Goal: Information Seeking & Learning: Learn about a topic

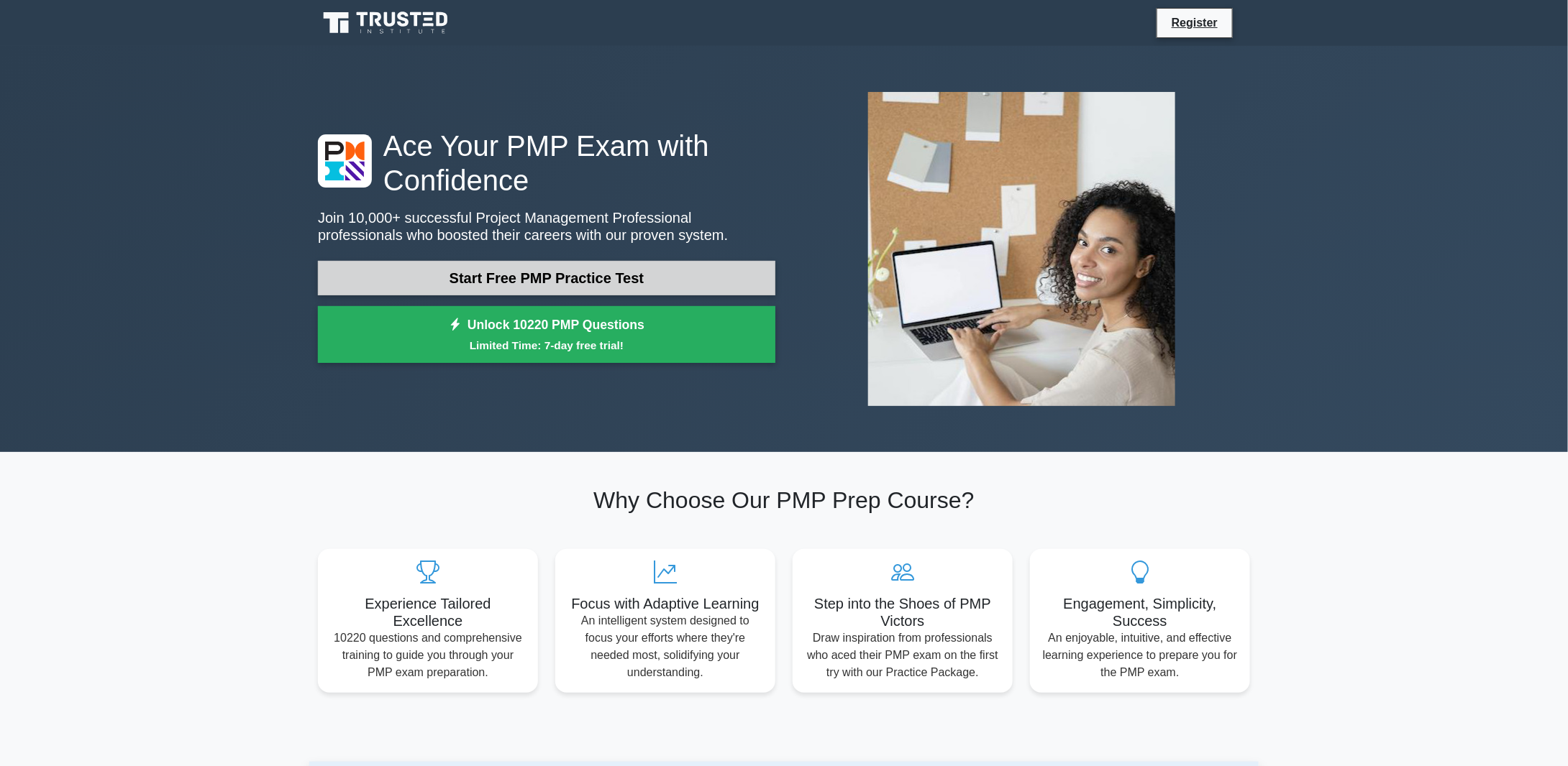
click at [627, 276] on link "Start Free PMP Practice Test" at bounding box center [546, 278] width 457 height 35
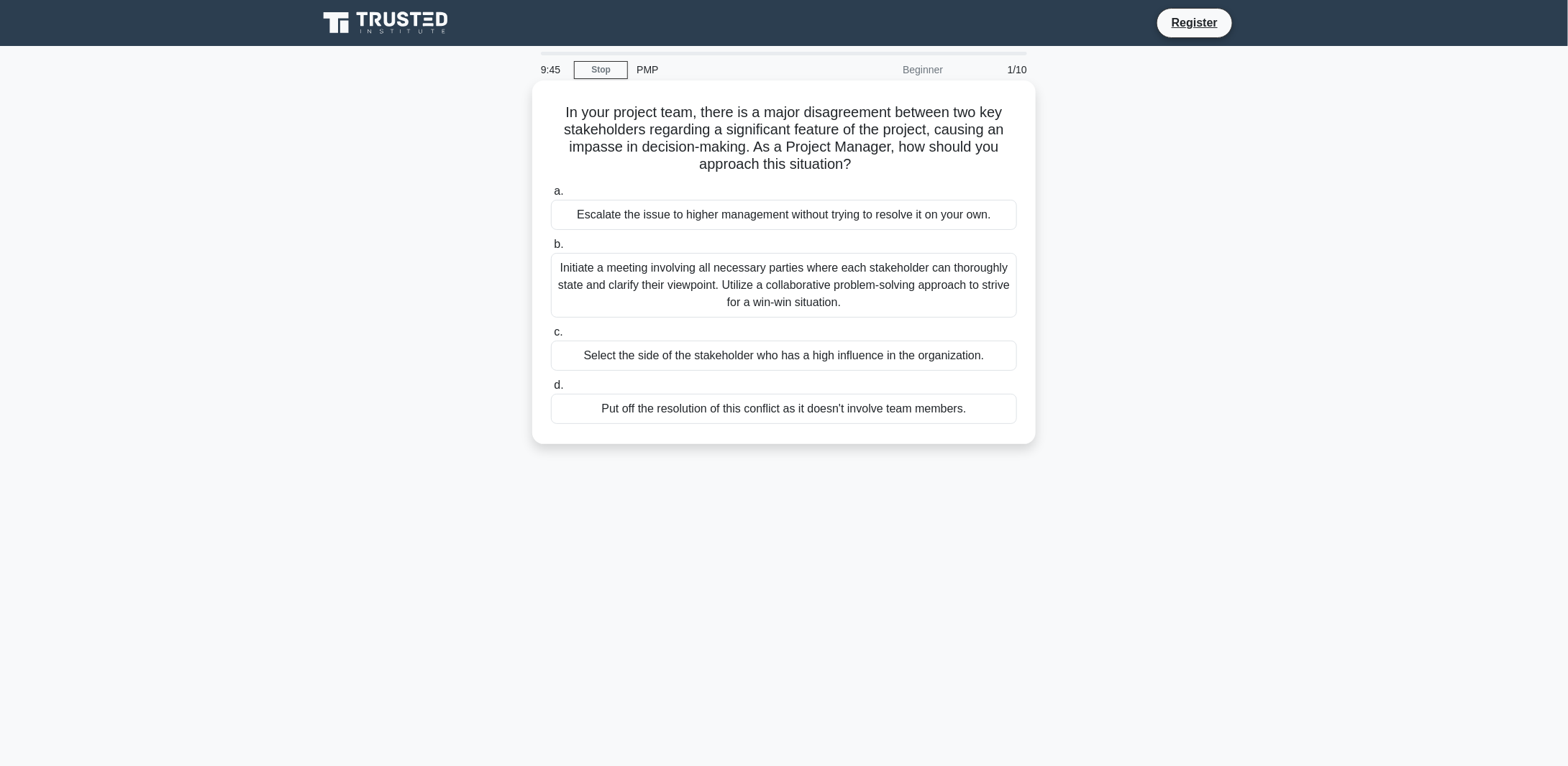
click at [938, 284] on div "Initiate a meeting involving all necessary parties where each stakeholder can t…" at bounding box center [783, 285] width 466 height 64
click at [551, 249] on input "b. Initiate a meeting involving all necessary parties where each stakeholder ca…" at bounding box center [551, 245] width 0 height 9
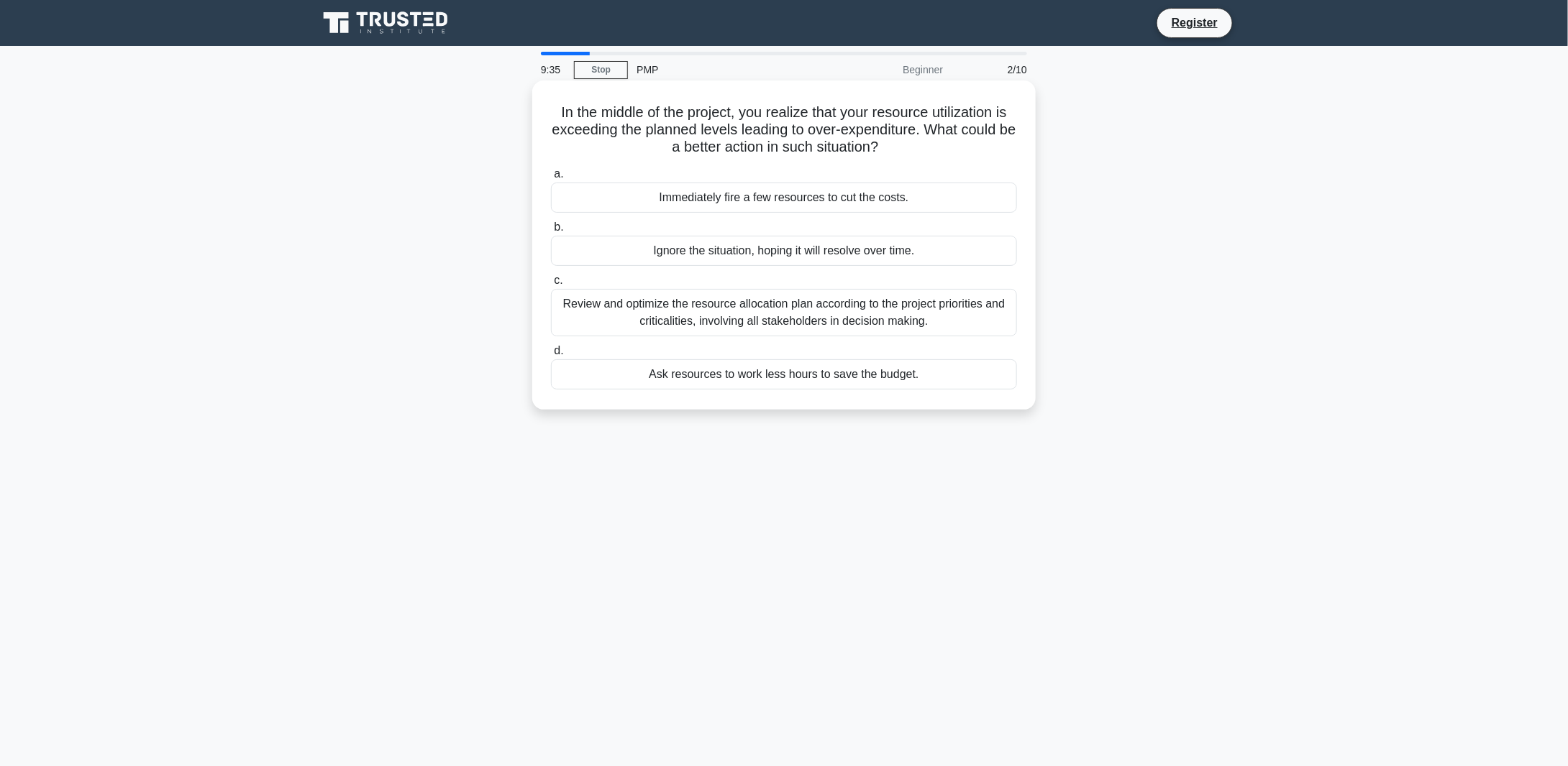
click at [922, 307] on div "Review and optimize the resource allocation plan according to the project prior…" at bounding box center [783, 313] width 466 height 48
click at [551, 285] on input "c. Review and optimize the resource allocation plan according to the project pr…" at bounding box center [551, 281] width 0 height 9
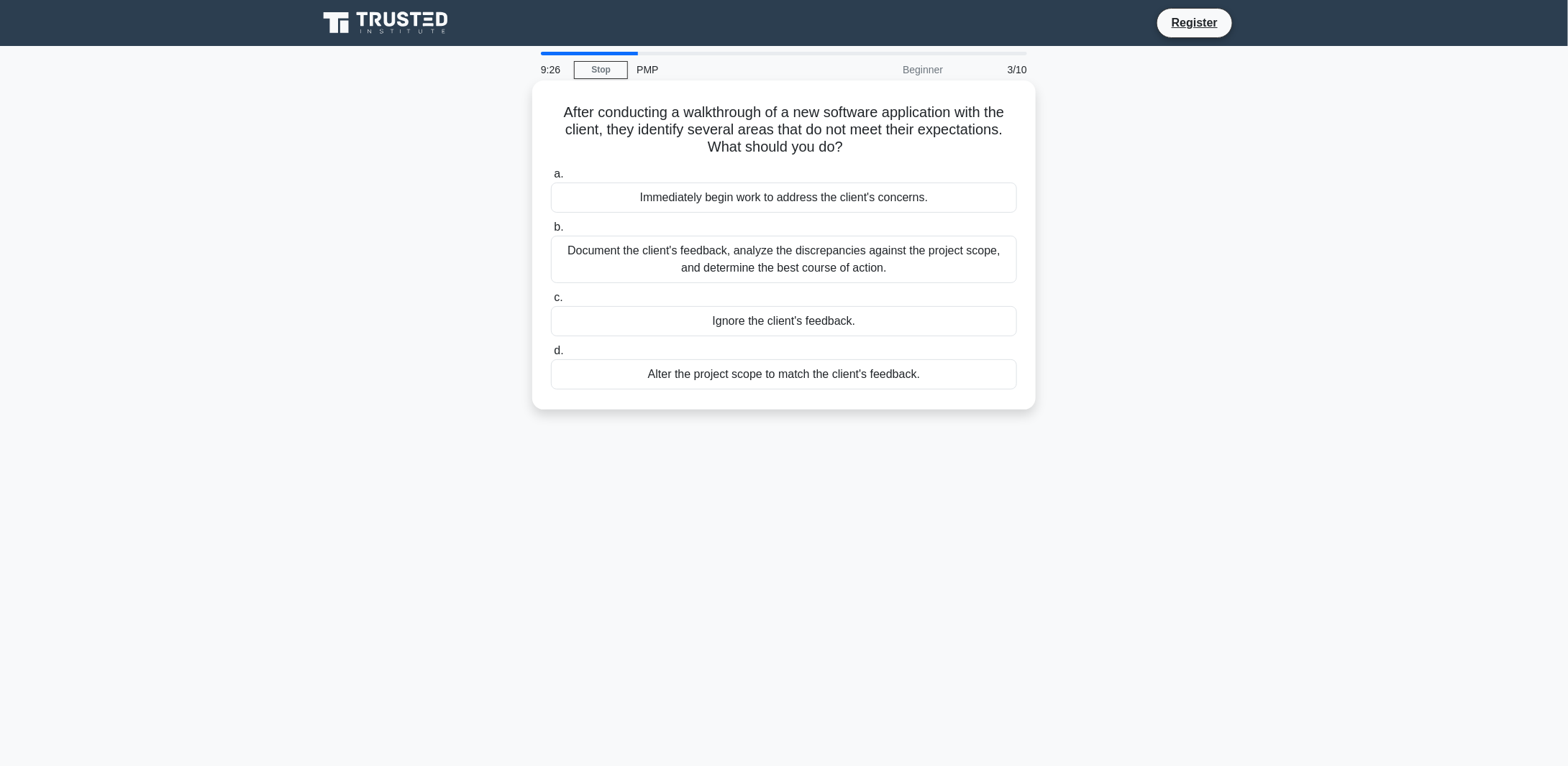
click at [888, 253] on div "Document the client's feedback, analyze the discrepancies against the project s…" at bounding box center [783, 259] width 466 height 48
click at [551, 232] on input "b. Document the client's feedback, analyze the discrepancies against the projec…" at bounding box center [551, 228] width 0 height 9
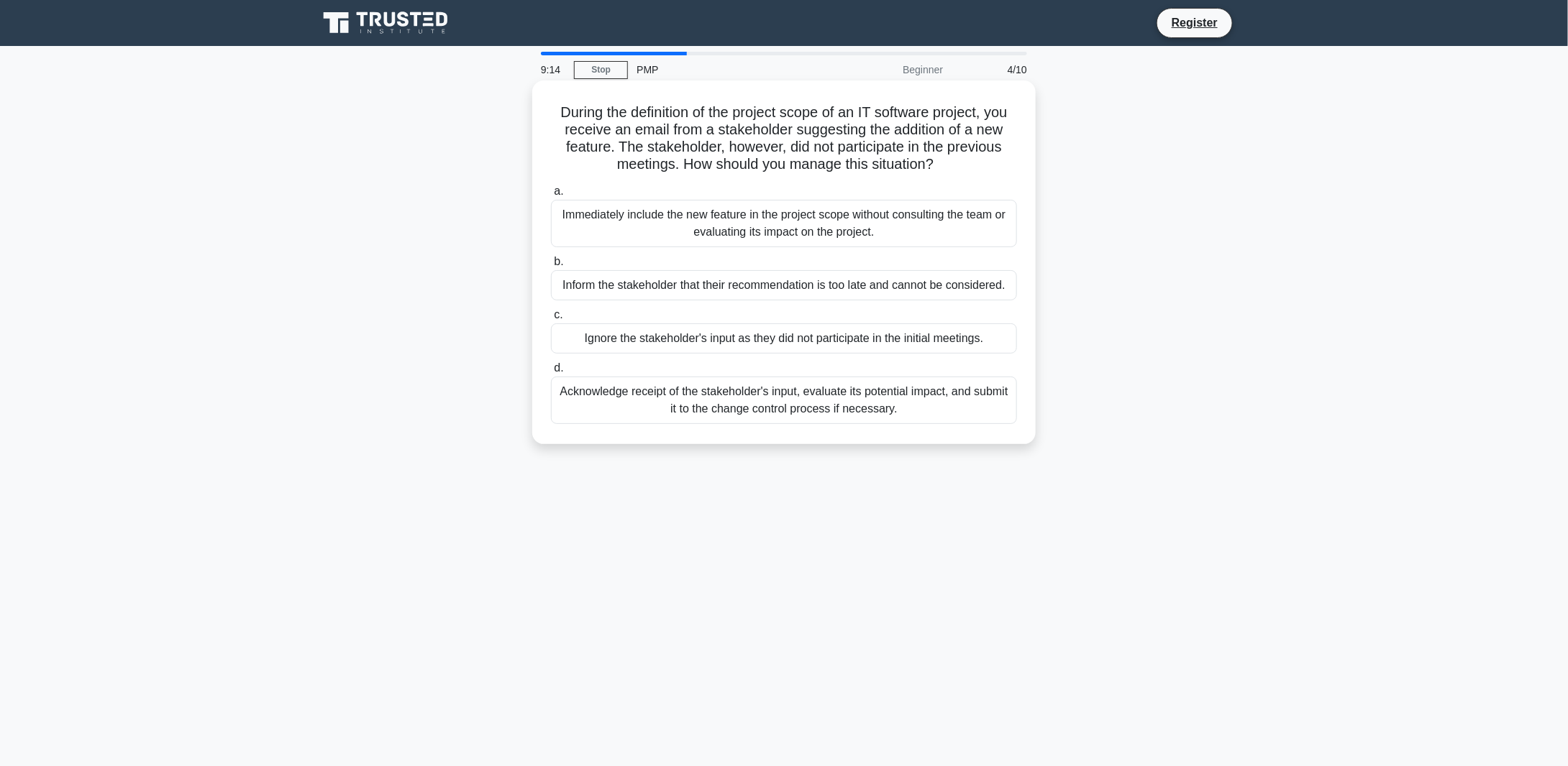
click at [842, 399] on div "Acknowledge receipt of the stakeholder's input, evaluate its potential impact, …" at bounding box center [783, 400] width 466 height 48
click at [551, 373] on input "d. Acknowledge receipt of the stakeholder's input, evaluate its potential impac…" at bounding box center [551, 368] width 0 height 9
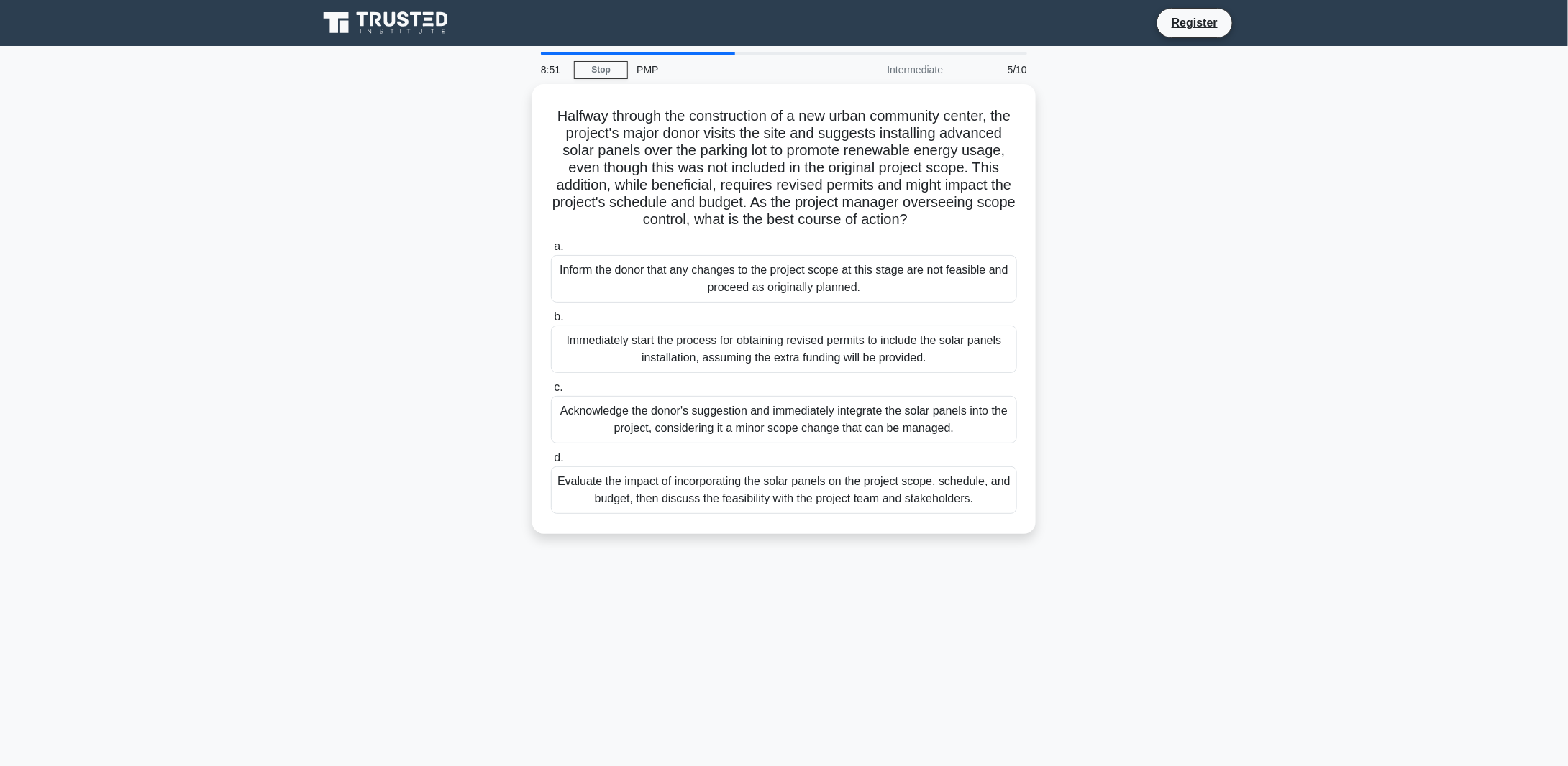
click at [879, 500] on div "Evaluate the impact of incorporating the solar panels on the project scope, sch…" at bounding box center [783, 490] width 466 height 48
click at [551, 463] on input "d. Evaluate the impact of incorporating the solar panels on the project scope, …" at bounding box center [551, 459] width 0 height 9
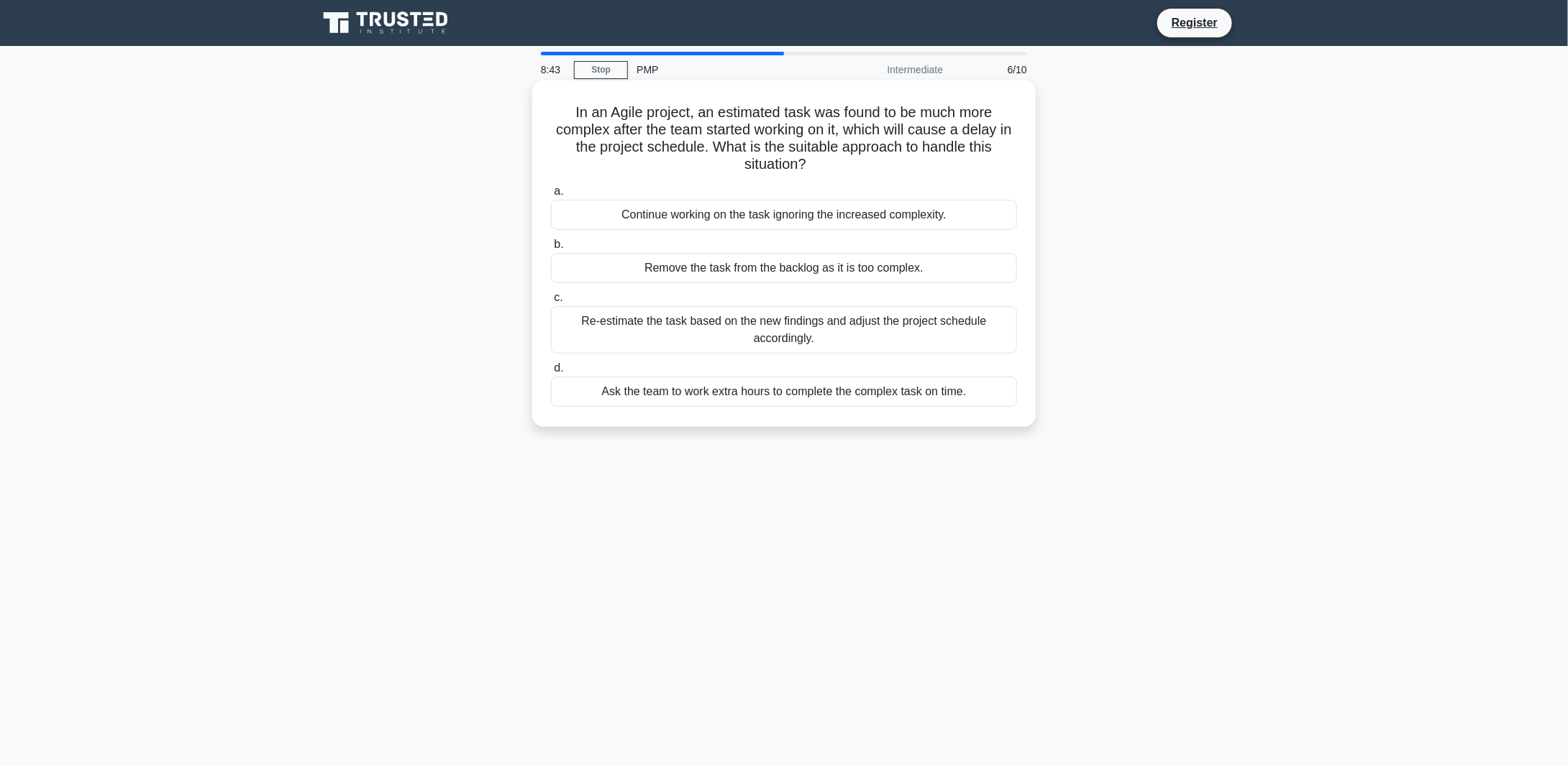
click at [824, 333] on div "Re-estimate the task based on the new findings and adjust the project schedule …" at bounding box center [783, 330] width 466 height 48
click at [551, 303] on input "c. Re-estimate the task based on the new findings and adjust the project schedu…" at bounding box center [551, 298] width 0 height 9
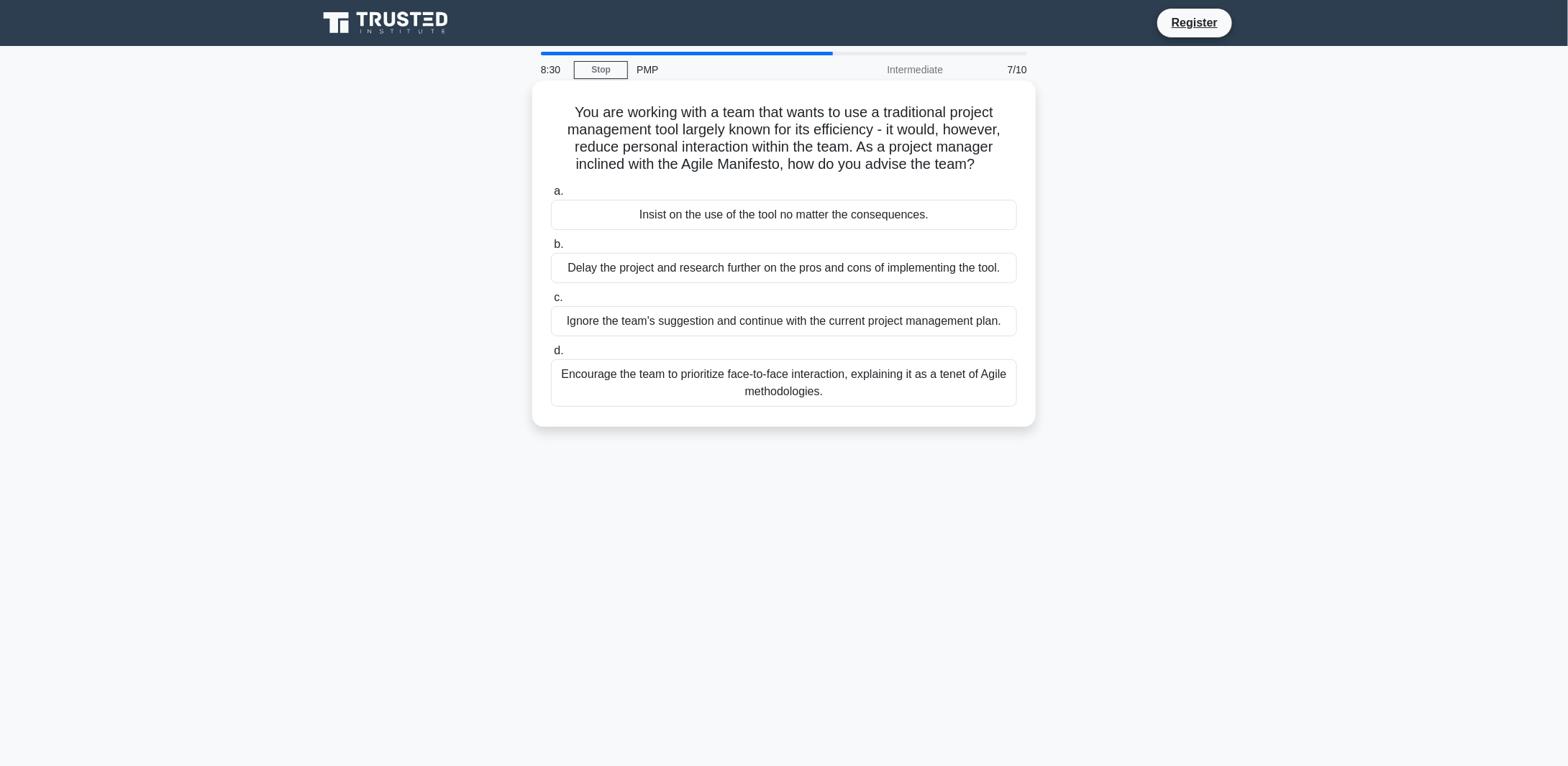
click at [825, 387] on div "Encourage the team to prioritize face-to-face interaction, explaining it as a t…" at bounding box center [783, 383] width 466 height 48
click at [551, 356] on input "d. Encourage the team to prioritize face-to-face interaction, explaining it as …" at bounding box center [551, 351] width 0 height 9
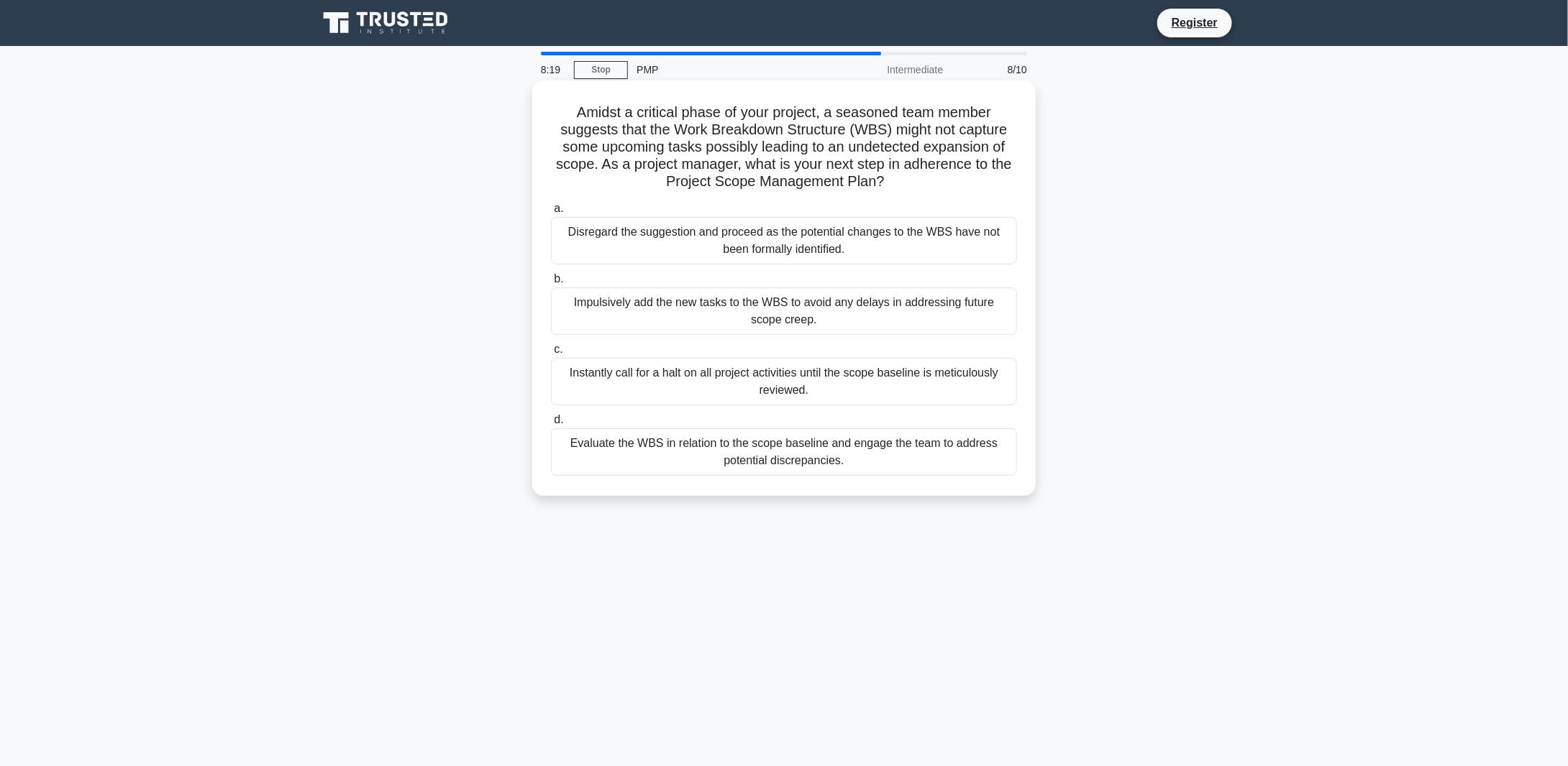
click at [850, 446] on div "Evaluate the WBS in relation to the scope baseline and engage the team to addre…" at bounding box center [783, 452] width 466 height 48
click at [551, 425] on input "d. Evaluate the WBS in relation to the scope baseline and engage the team to ad…" at bounding box center [551, 420] width 0 height 9
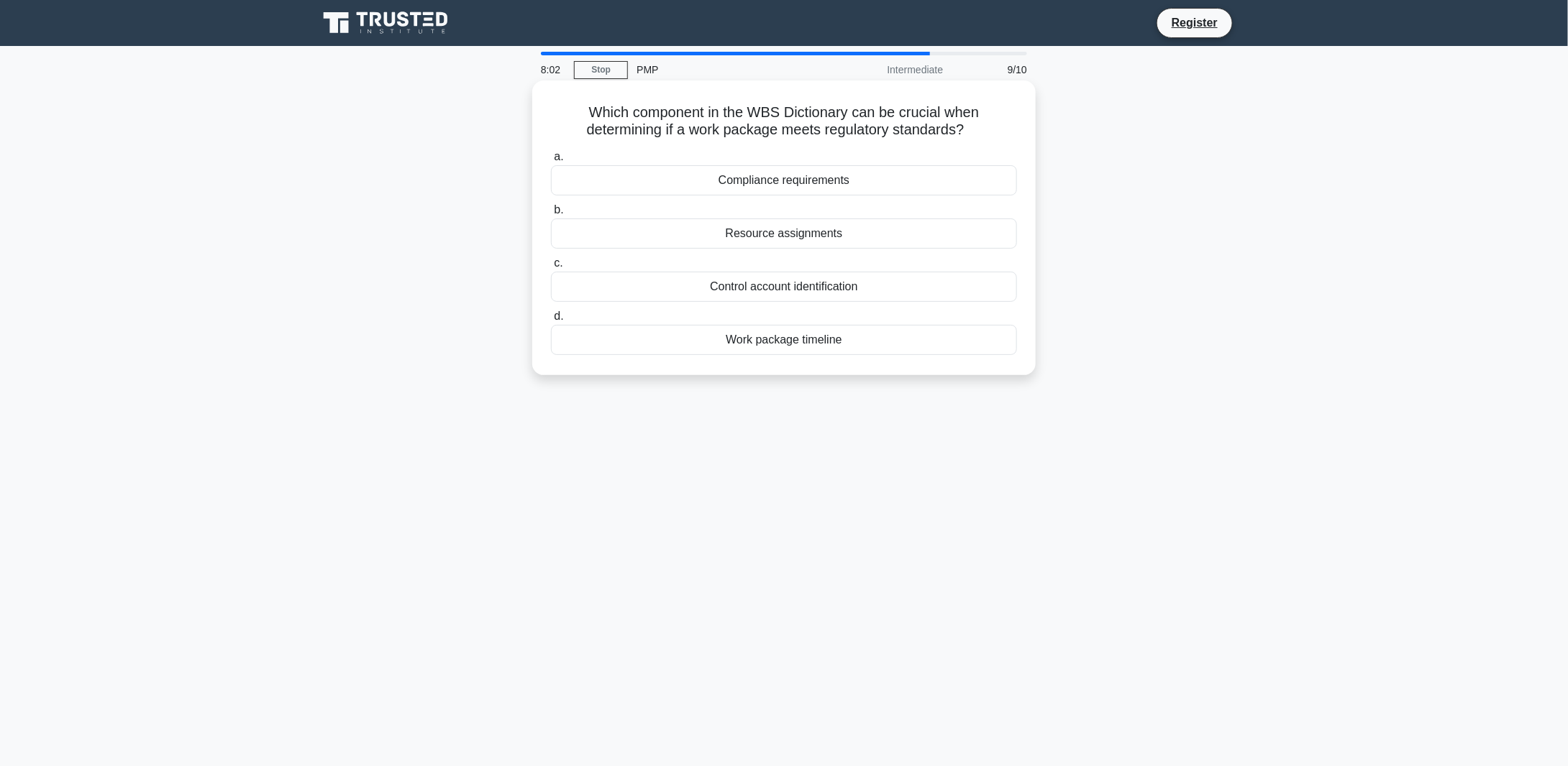
click at [835, 182] on div "Compliance requirements" at bounding box center [783, 180] width 466 height 30
click at [551, 162] on input "a. Compliance requirements" at bounding box center [551, 157] width 0 height 9
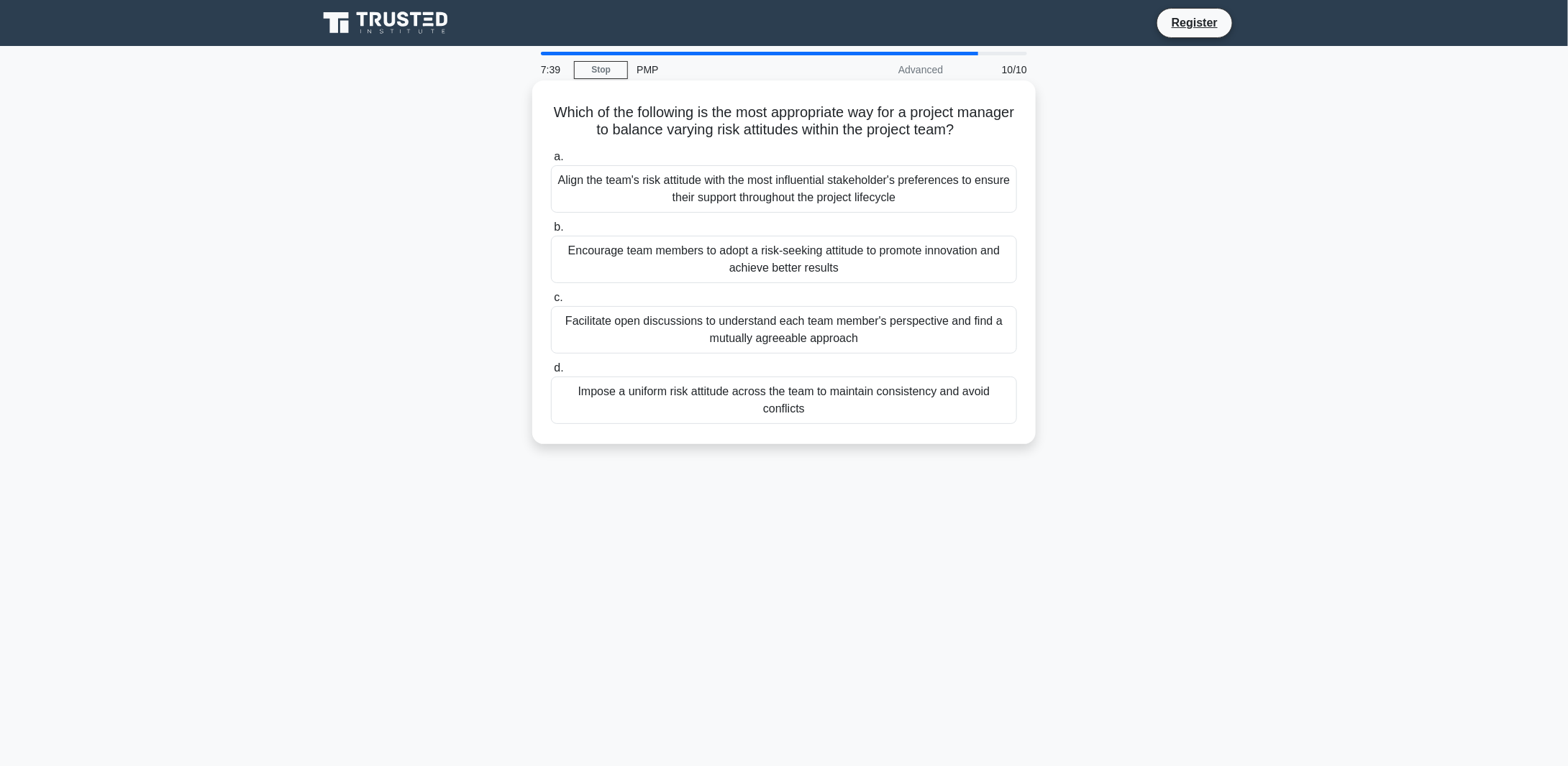
click at [933, 333] on div "Facilitate open discussions to understand each team member's perspective and fi…" at bounding box center [783, 330] width 466 height 48
click at [551, 303] on input "c. Facilitate open discussions to understand each team member's perspective and…" at bounding box center [551, 298] width 0 height 9
